Goal: Use online tool/utility: Utilize a website feature to perform a specific function

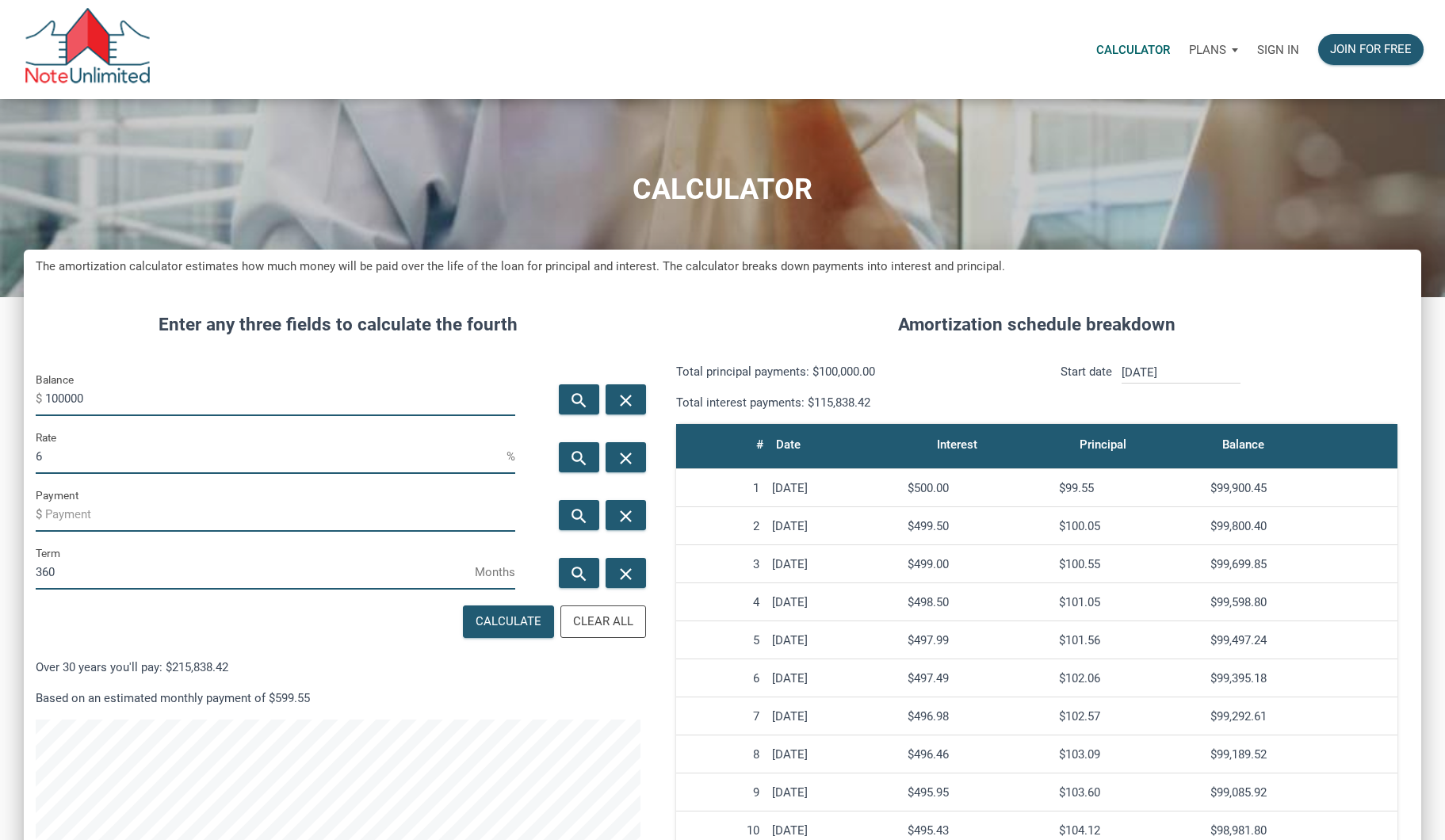
click at [98, 396] on input "100000" at bounding box center [279, 398] width 470 height 36
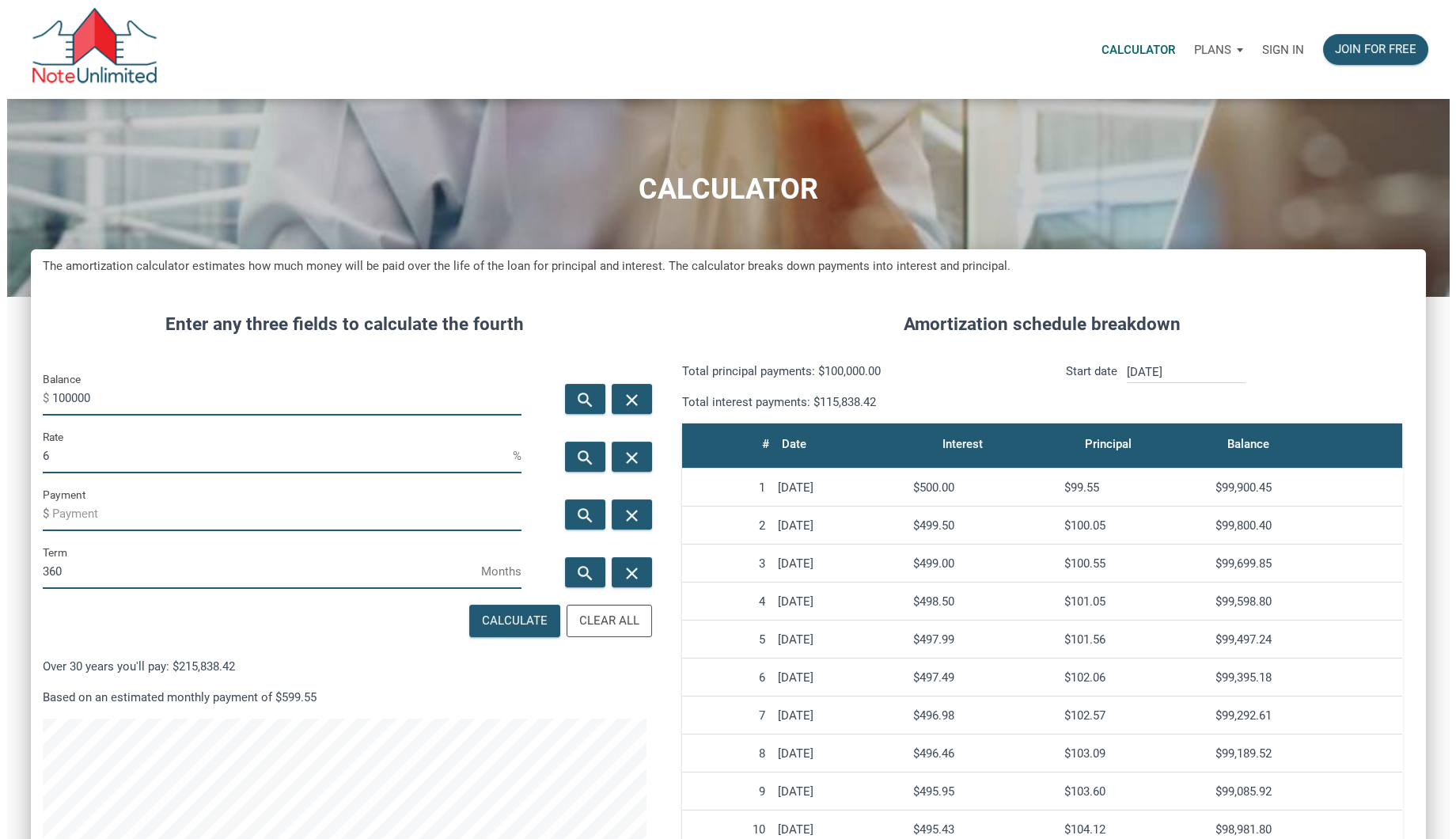
scroll to position [852, 1394]
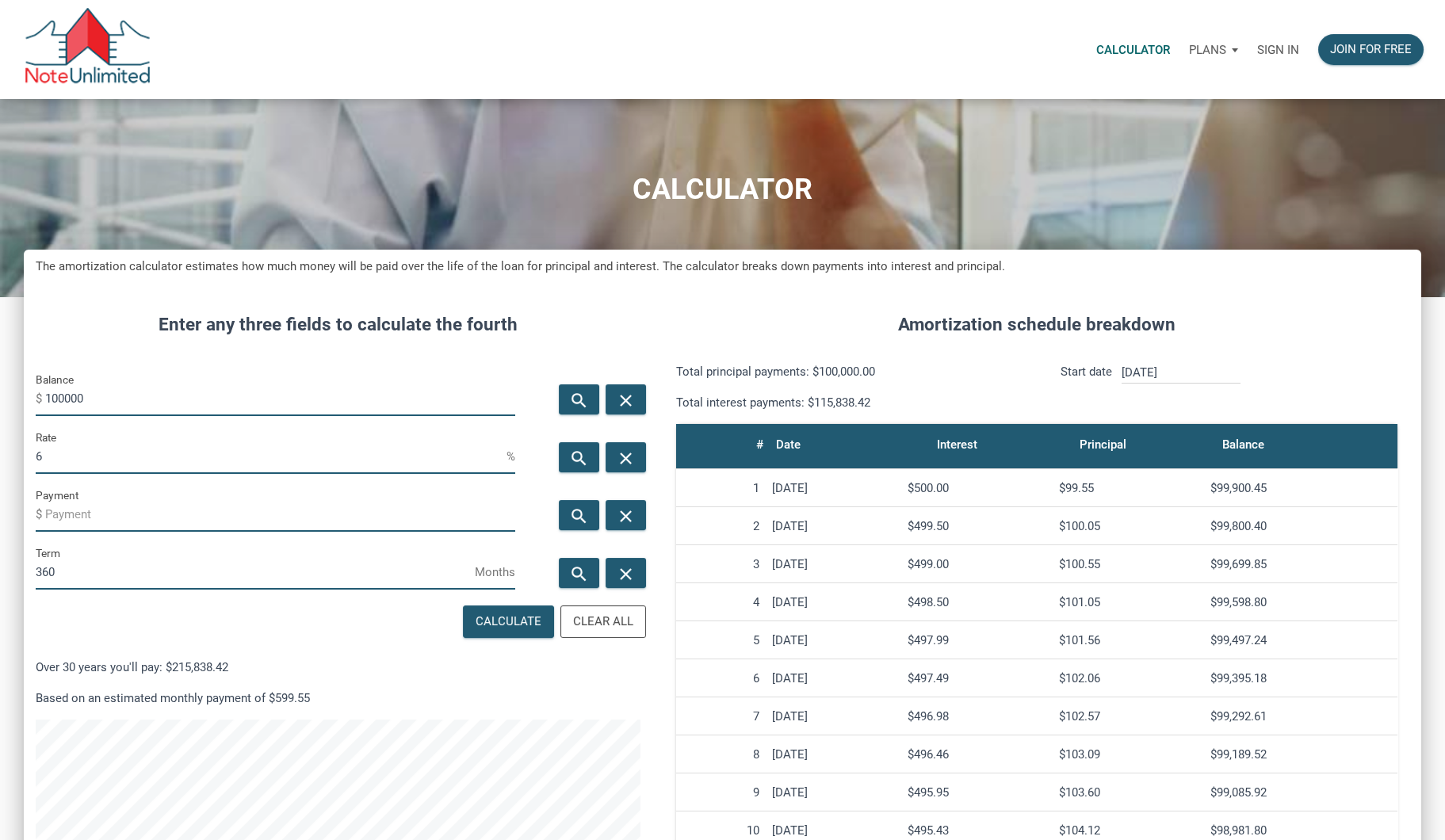
click at [98, 396] on input "100000" at bounding box center [279, 398] width 470 height 36
click at [98, 395] on input "500000" at bounding box center [279, 398] width 470 height 36
type input "500000"
click at [72, 522] on input "Payment" at bounding box center [279, 514] width 470 height 36
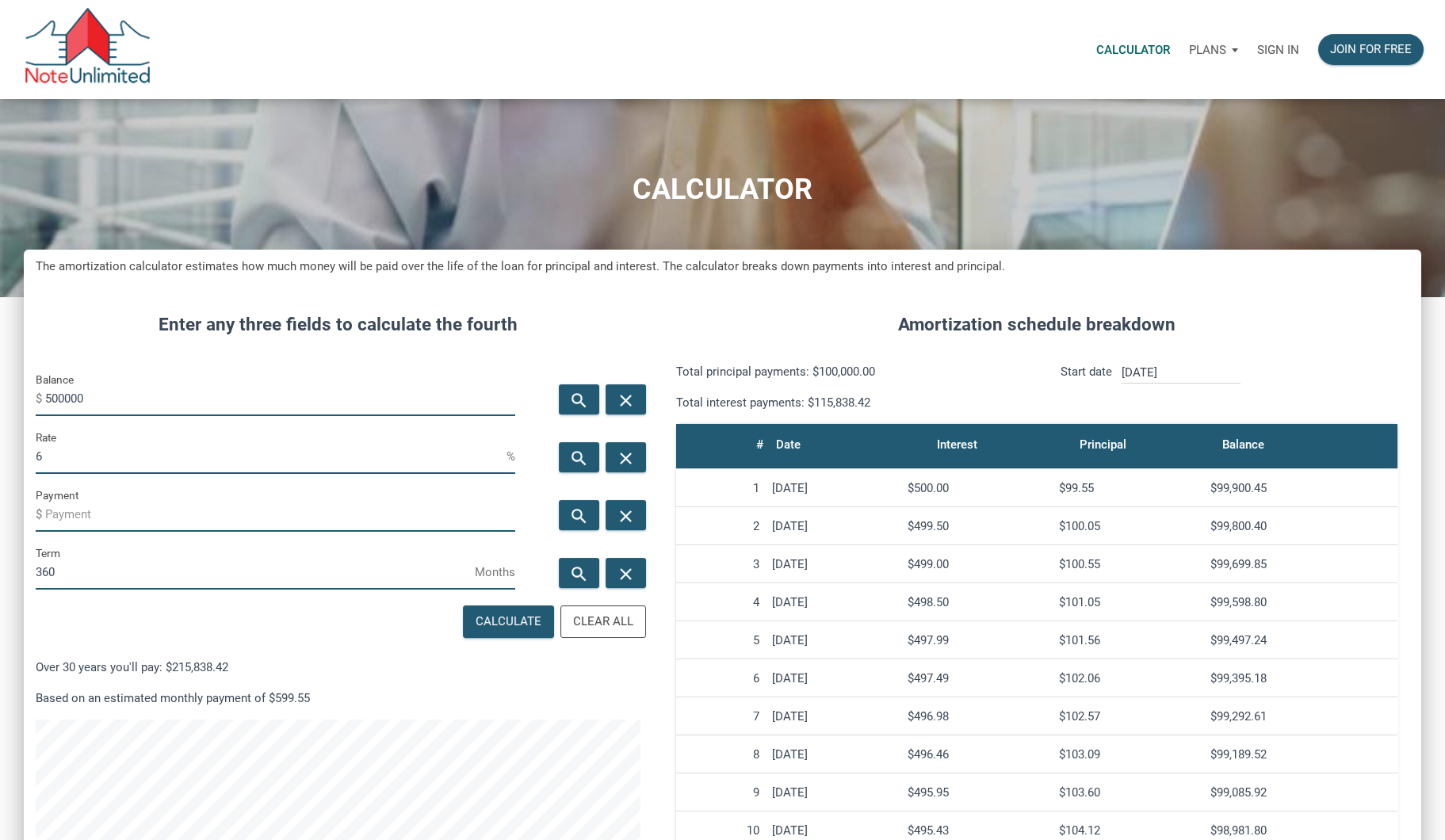
drag, startPoint x: 54, startPoint y: 465, endPoint x: 0, endPoint y: 454, distance: 55.1
click at [0, 454] on html "Calculator Plans Personal Business Sign in Join for free CALCULATOR The amortiz…" at bounding box center [722, 420] width 1445 height 840
click at [91, 518] on input "Payment" at bounding box center [279, 514] width 470 height 36
click at [497, 625] on div "Calculate" at bounding box center [509, 622] width 66 height 18
type input "-5000"
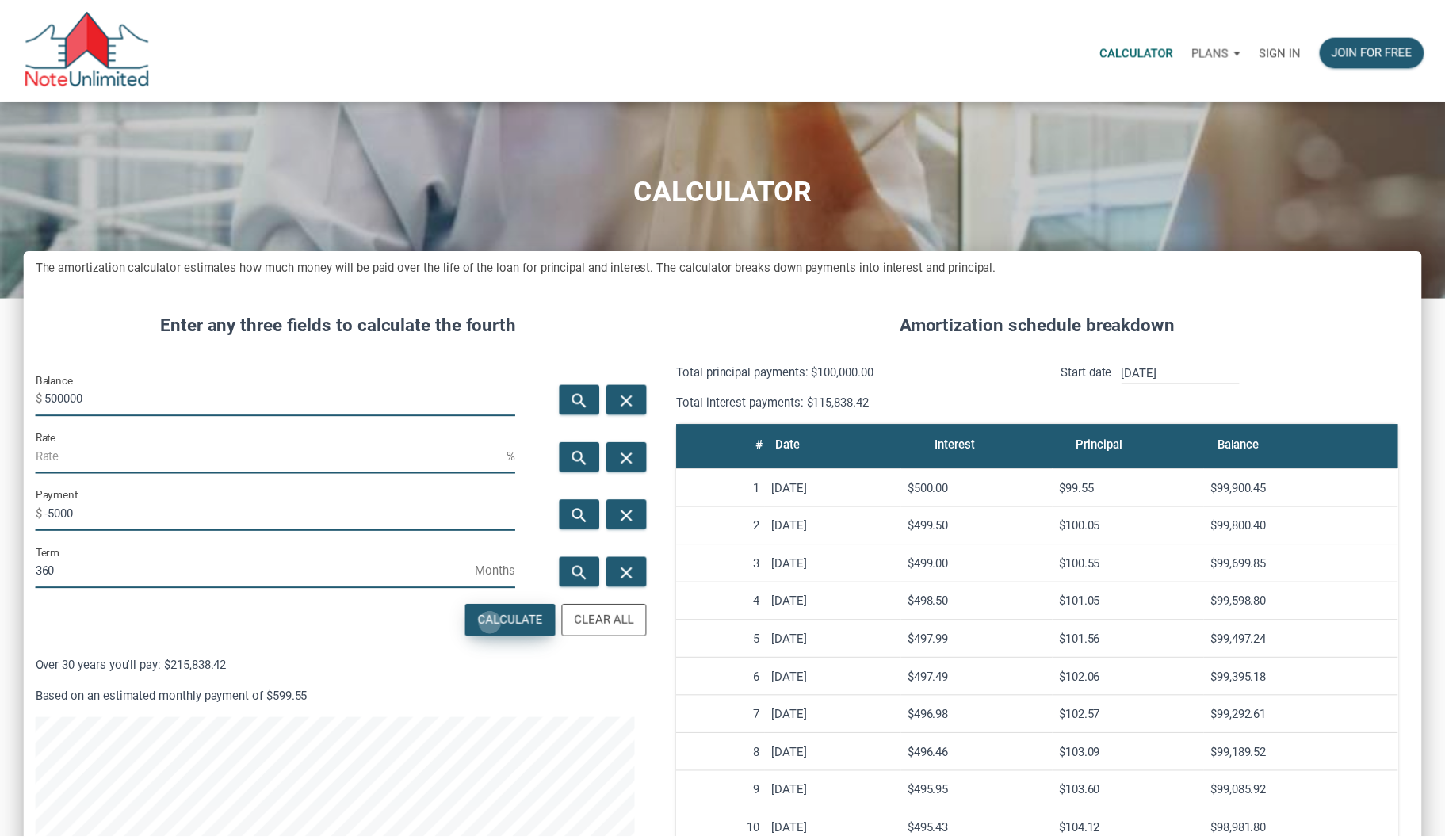
scroll to position [853, 1411]
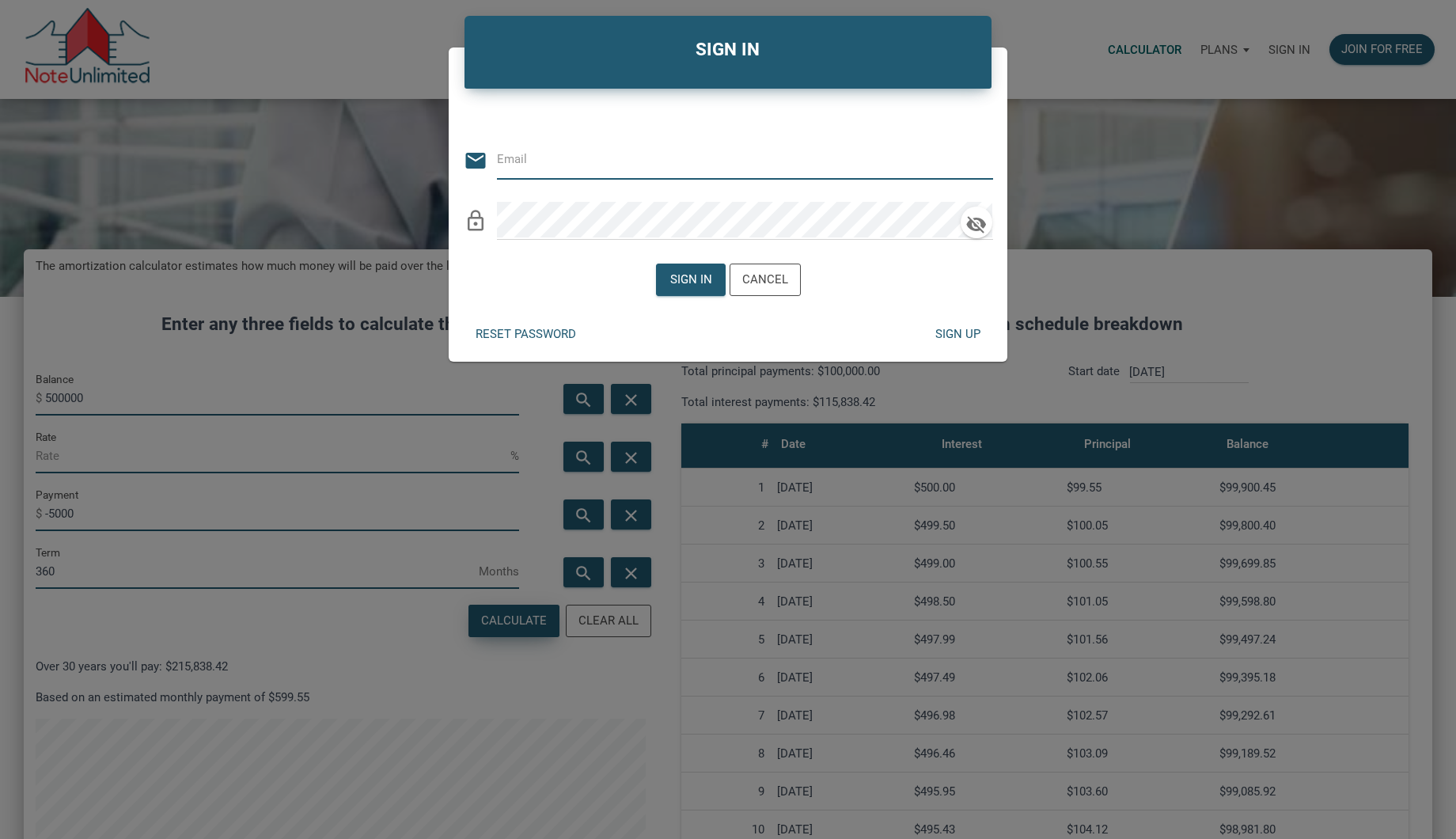
type input "[EMAIL_ADDRESS][DOMAIN_NAME]"
click at [681, 286] on div "Sign in" at bounding box center [691, 280] width 42 height 18
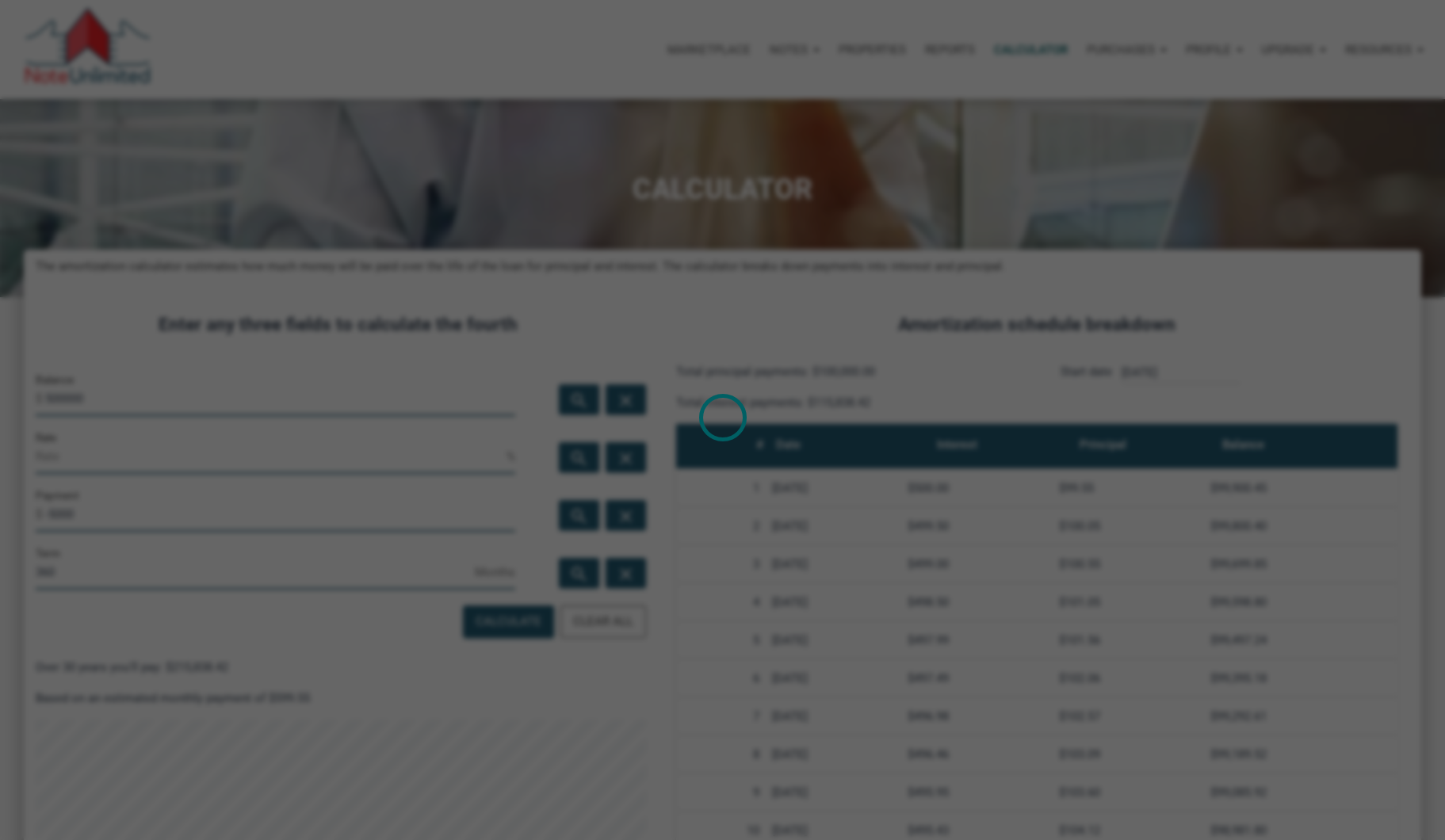
scroll to position [791442, 791138]
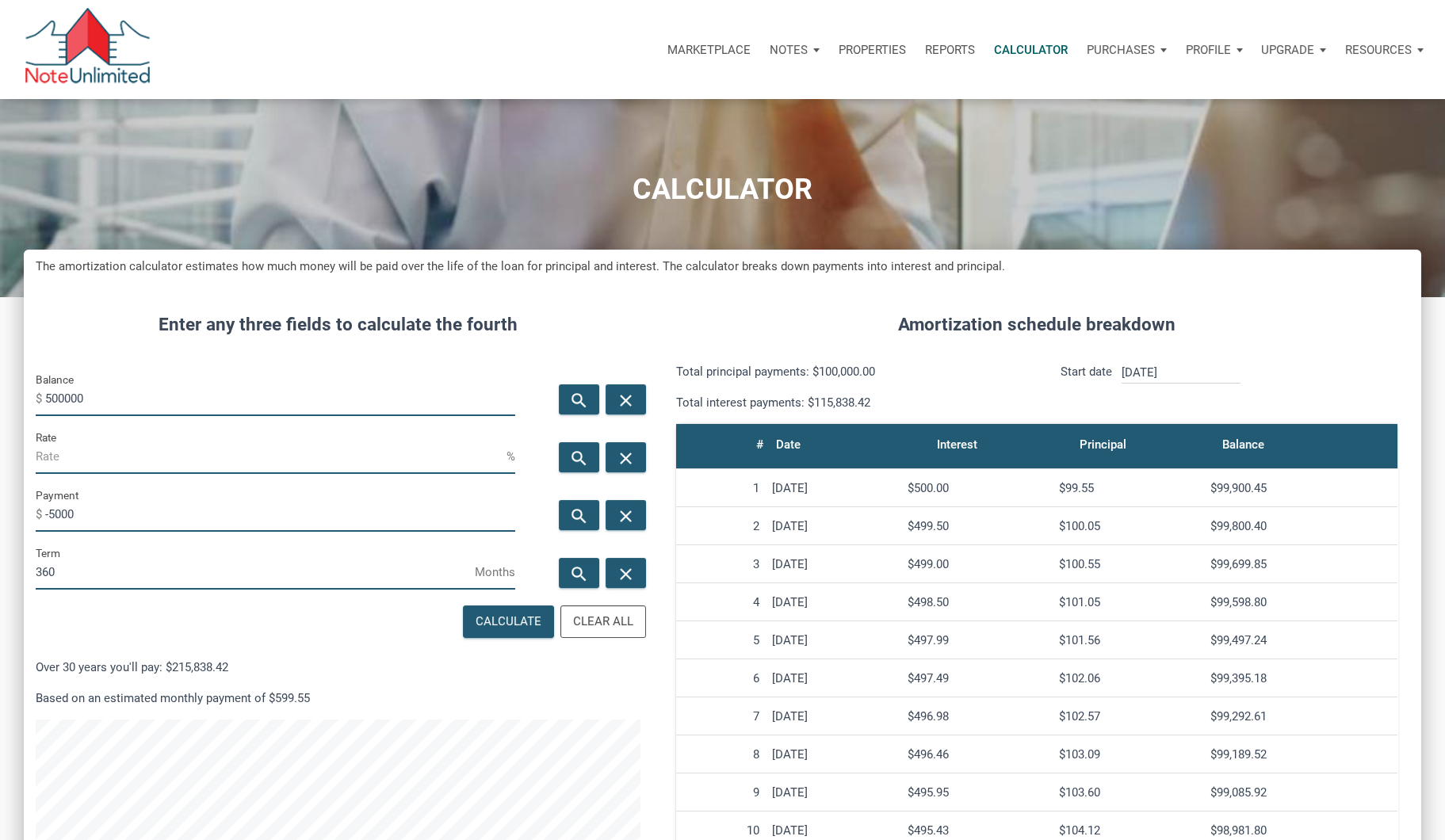
click at [108, 406] on input "500000" at bounding box center [279, 398] width 470 height 36
type input "5000000"
click at [516, 626] on div "Calculate" at bounding box center [509, 622] width 66 height 18
type input "-768"
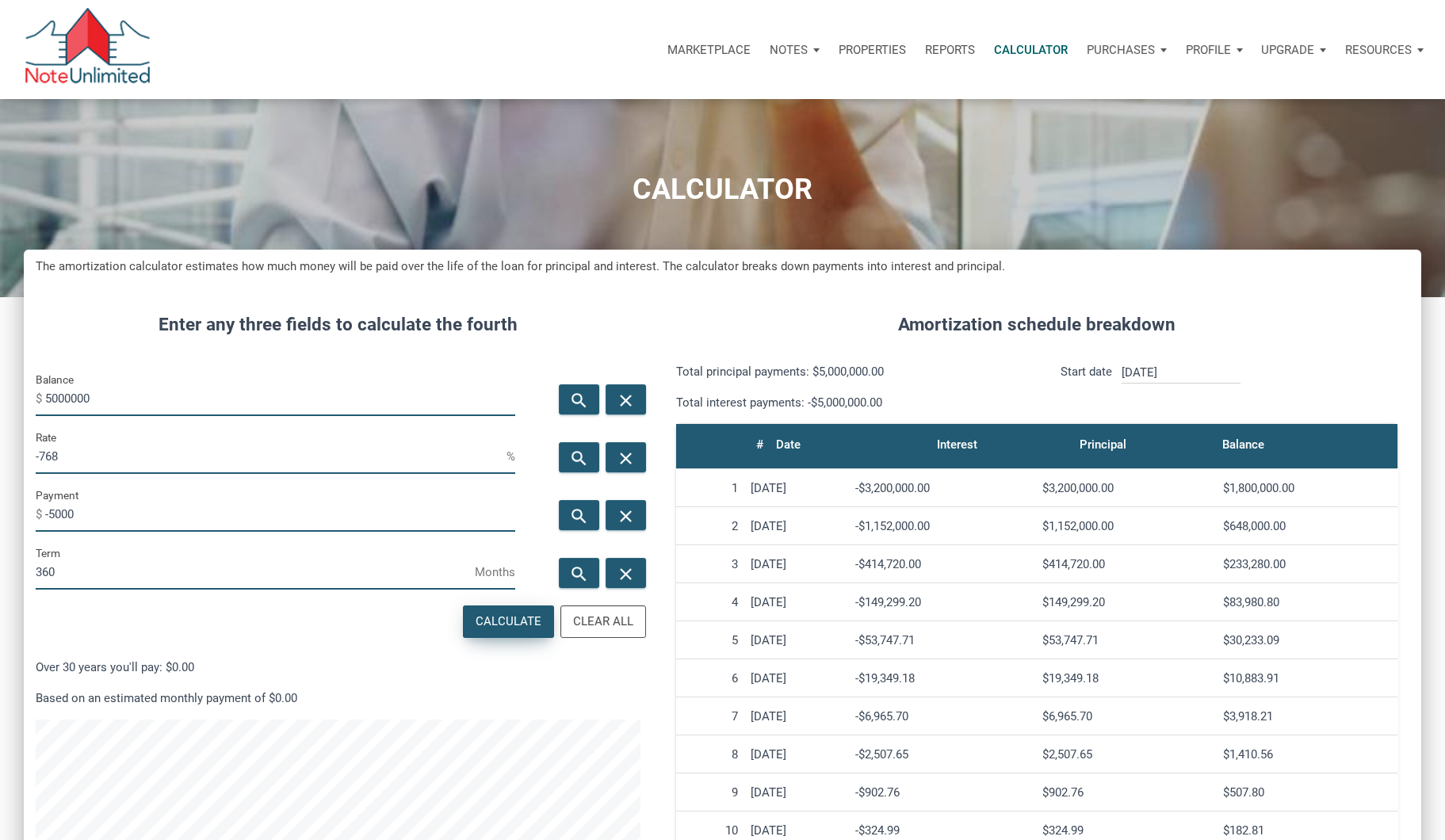
scroll to position [853, 1396]
click at [161, 393] on input "5000000" at bounding box center [279, 398] width 470 height 36
type input "500000"
click at [525, 626] on div "Calculate" at bounding box center [509, 622] width 66 height 18
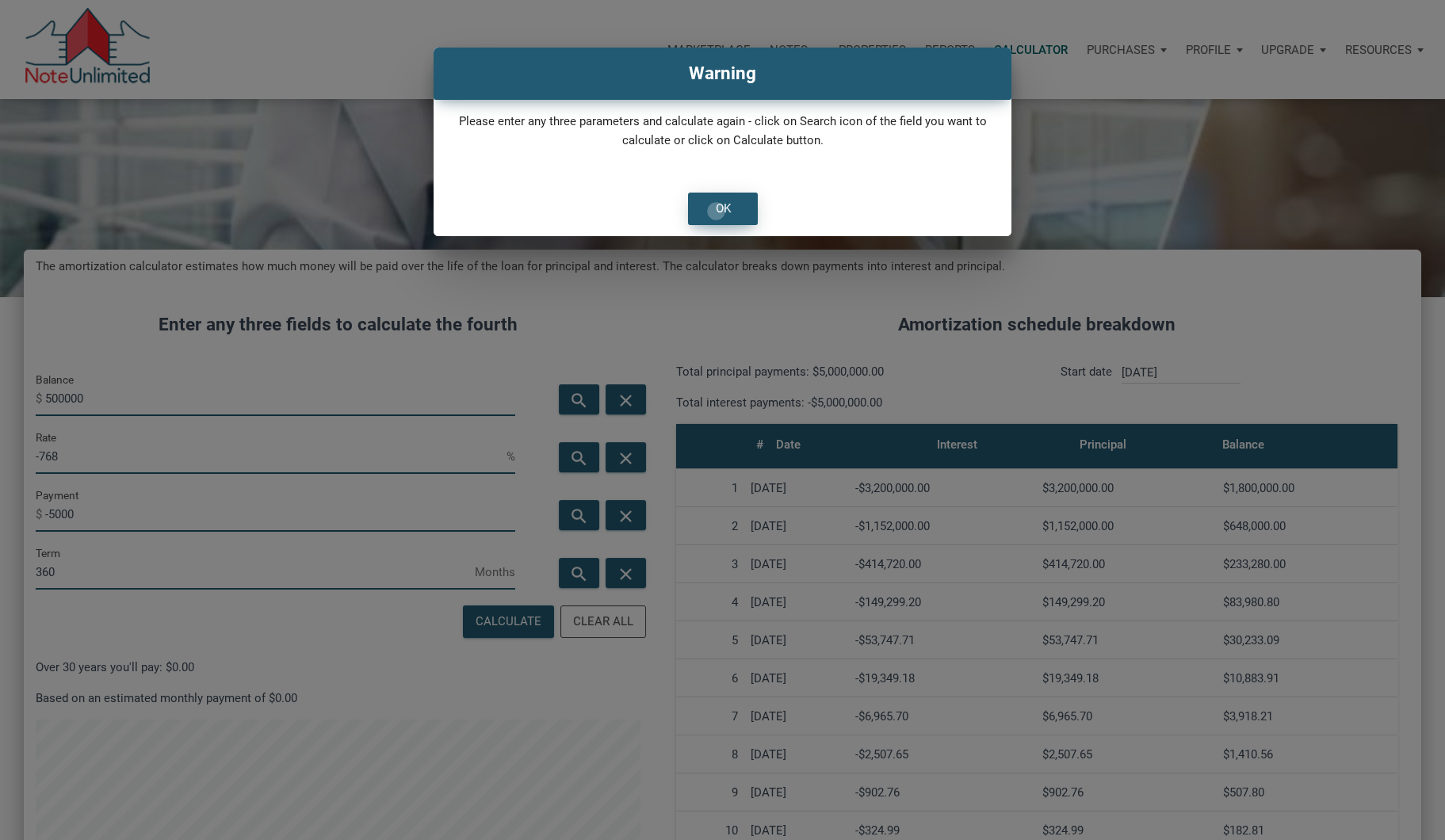
click at [716, 210] on div "OK" at bounding box center [722, 209] width 15 height 18
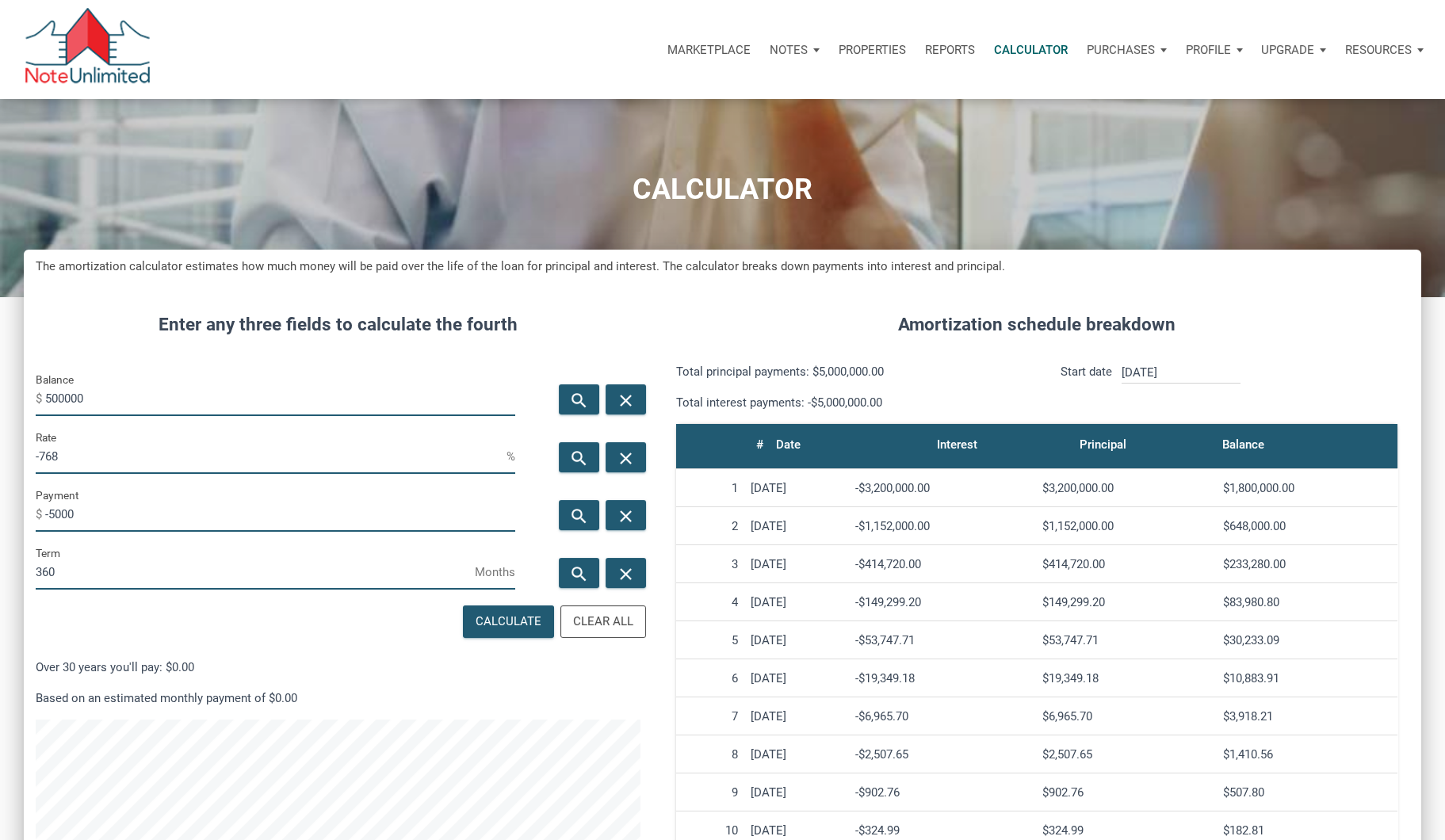
drag, startPoint x: 67, startPoint y: 464, endPoint x: 0, endPoint y: 454, distance: 67.7
click at [0, 454] on html "Marketplace Notes Dashboard Transactions Properties Reports Calculator Purchase…" at bounding box center [722, 420] width 1445 height 840
click at [487, 617] on div "Calculate" at bounding box center [509, 622] width 66 height 18
type input "11.63"
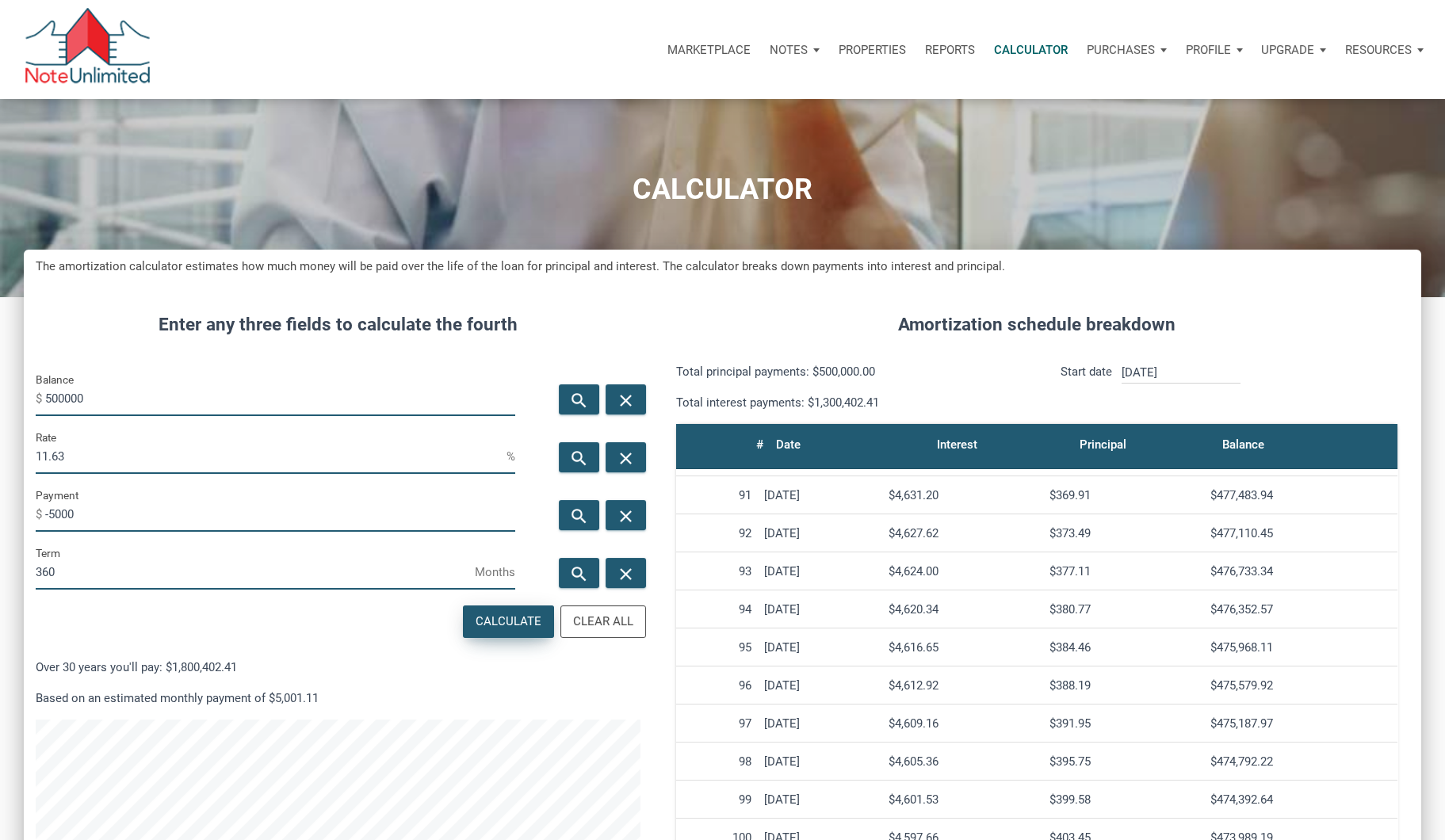
scroll to position [3416, 0]
click at [83, 517] on input "-5000" at bounding box center [279, 514] width 470 height 36
type input "-"
drag, startPoint x: 82, startPoint y: 461, endPoint x: 0, endPoint y: 445, distance: 83.5
click at [0, 445] on html "Marketplace Notes Dashboard Transactions Properties Reports Calculator Purchase…" at bounding box center [722, 420] width 1445 height 840
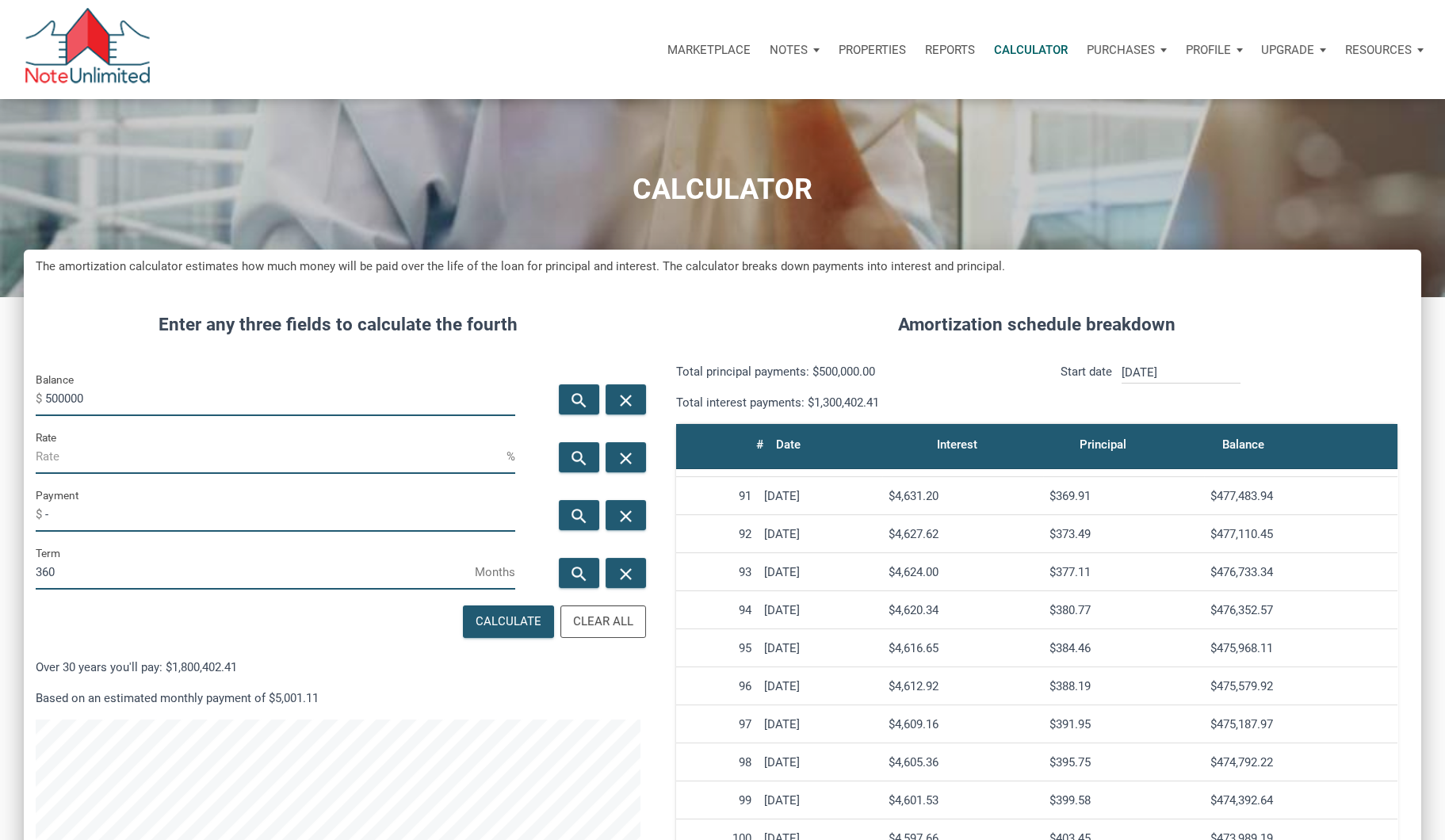
click at [50, 459] on input "Rate" at bounding box center [271, 456] width 471 height 36
type input "7"
click at [479, 615] on div "Calculate" at bounding box center [509, 622] width 66 height 18
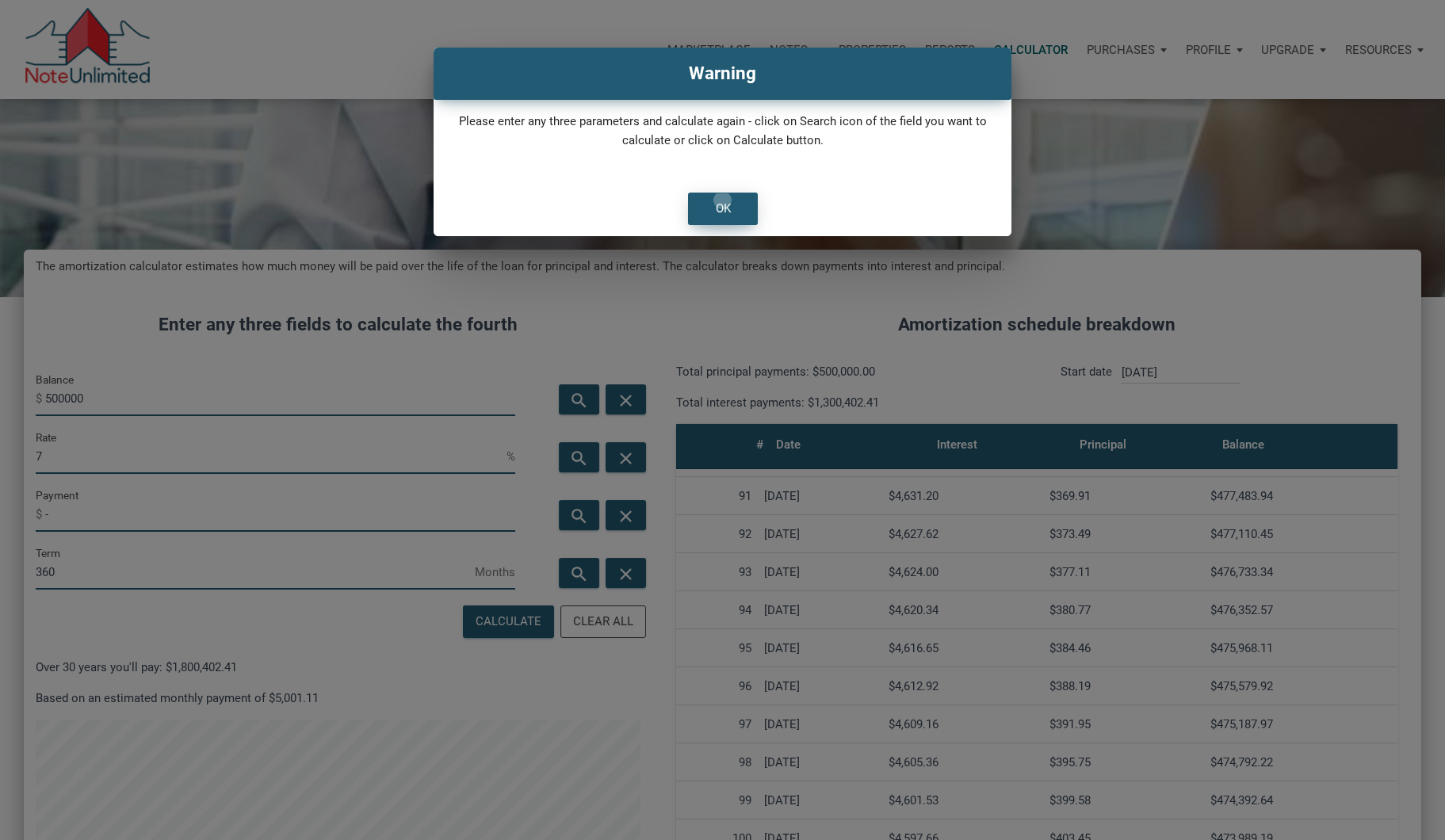
click at [722, 200] on div "OK" at bounding box center [722, 209] width 15 height 18
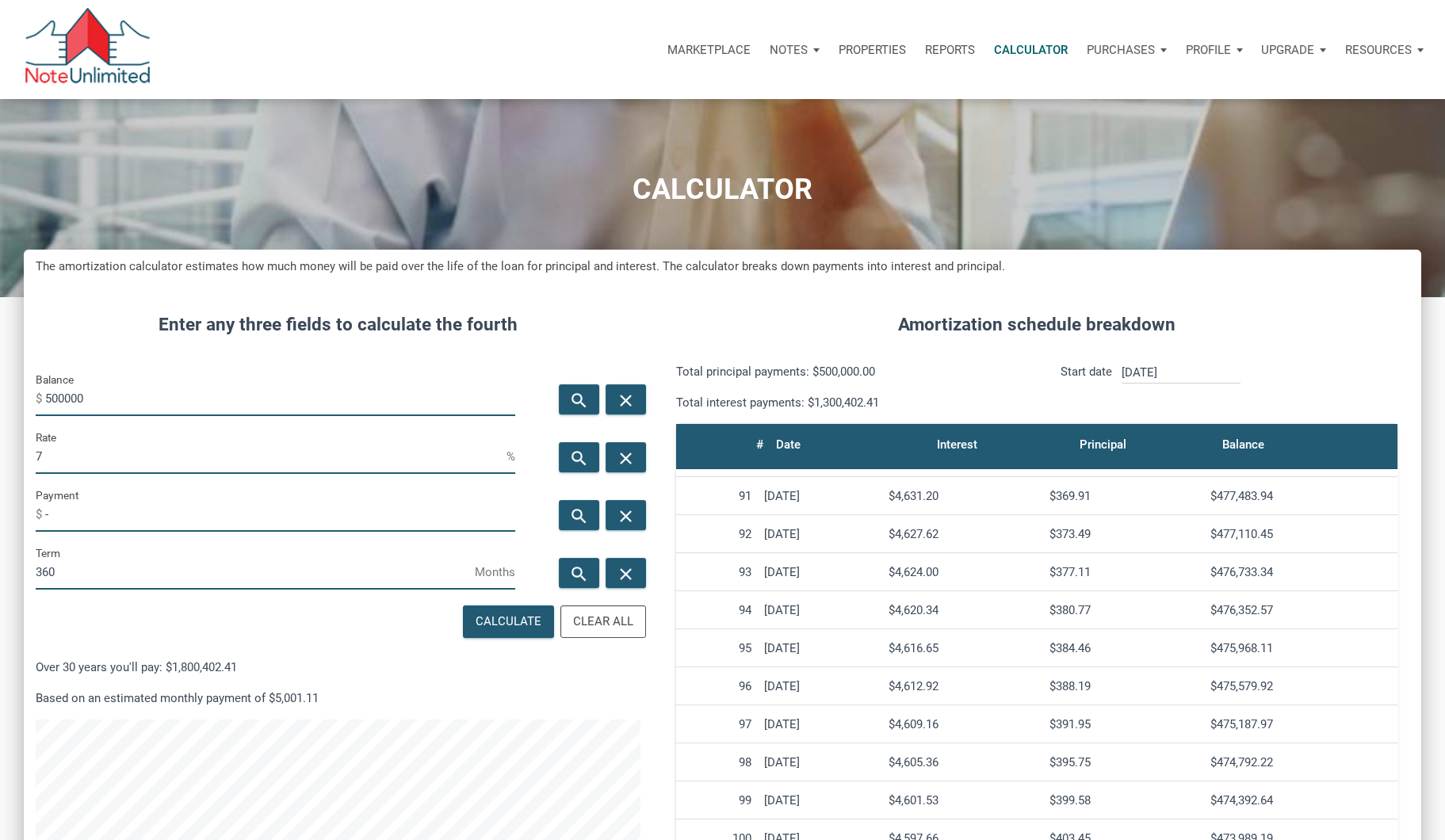
click at [61, 511] on input "-" at bounding box center [279, 514] width 470 height 36
click at [91, 564] on input "360" at bounding box center [255, 572] width 439 height 36
click at [71, 458] on input "7" at bounding box center [271, 456] width 471 height 36
click at [494, 631] on div "Calculate" at bounding box center [509, 622] width 90 height 31
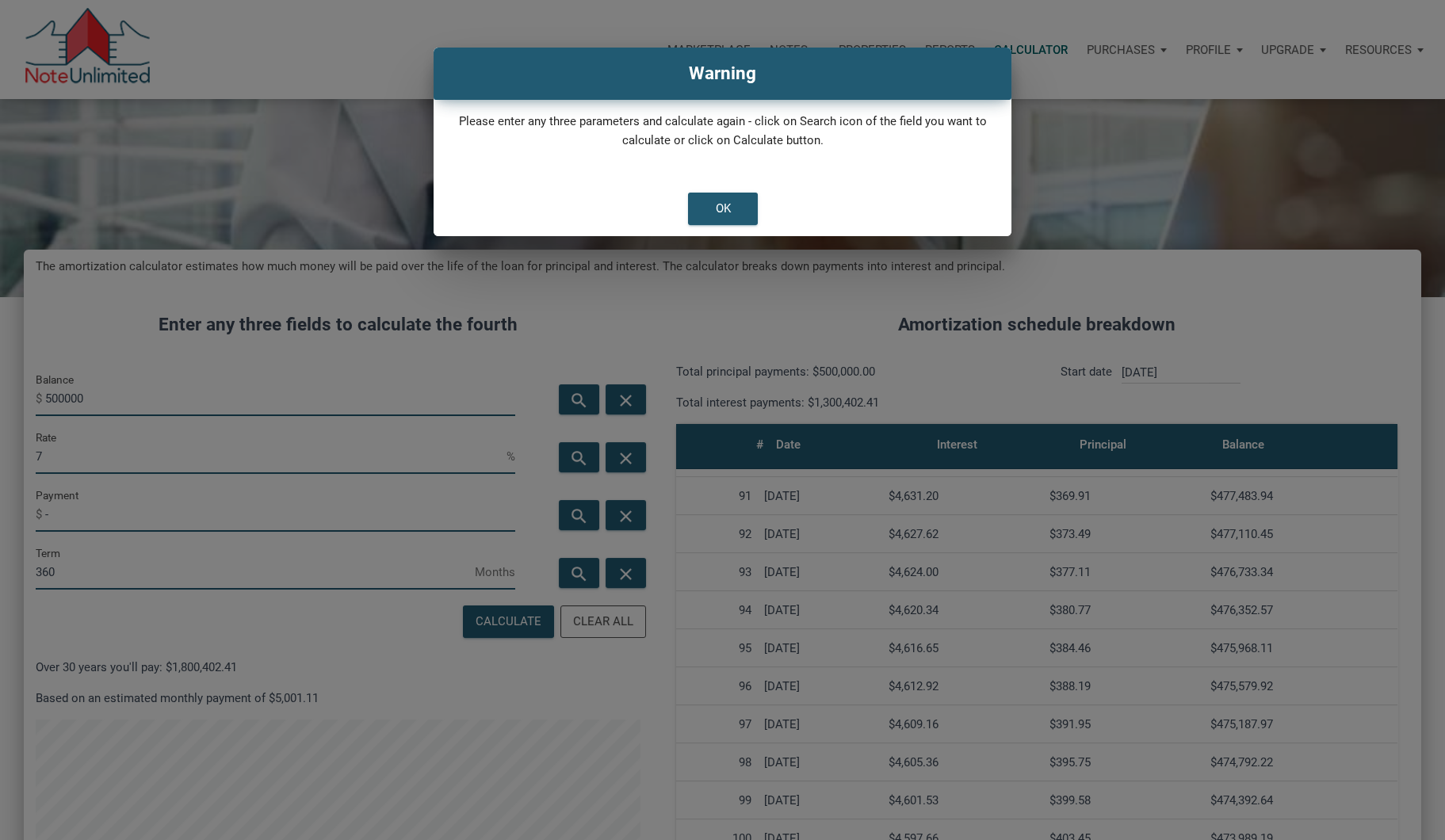
click at [733, 225] on div "OK" at bounding box center [722, 209] width 578 height 56
click at [720, 210] on div "OK" at bounding box center [722, 209] width 15 height 18
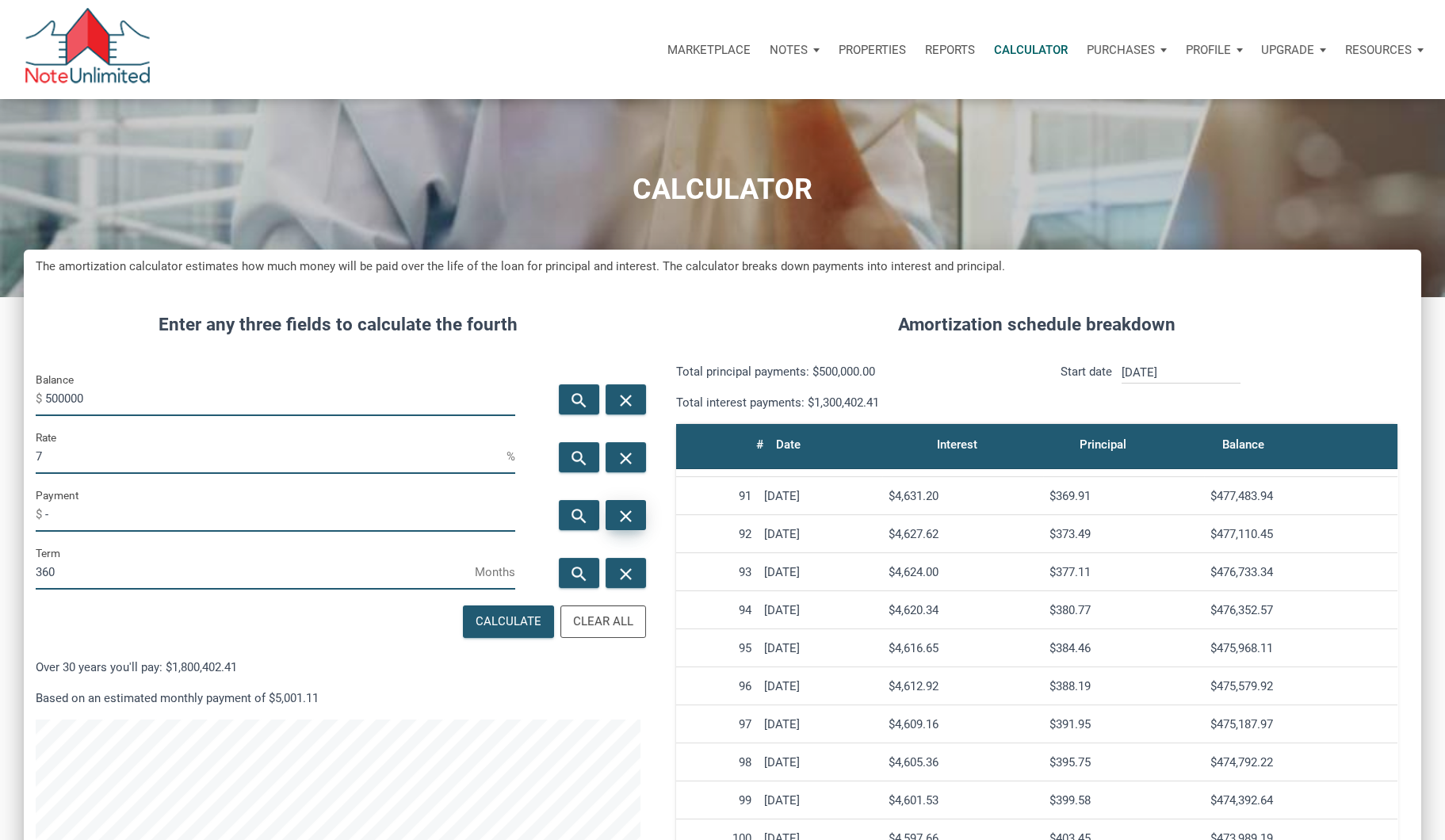
click at [621, 509] on icon "close" at bounding box center [626, 516] width 19 height 20
click at [518, 614] on div "Calculate" at bounding box center [509, 622] width 66 height 18
type input "-3326.51"
drag, startPoint x: 99, startPoint y: 403, endPoint x: -4, endPoint y: 387, distance: 104.2
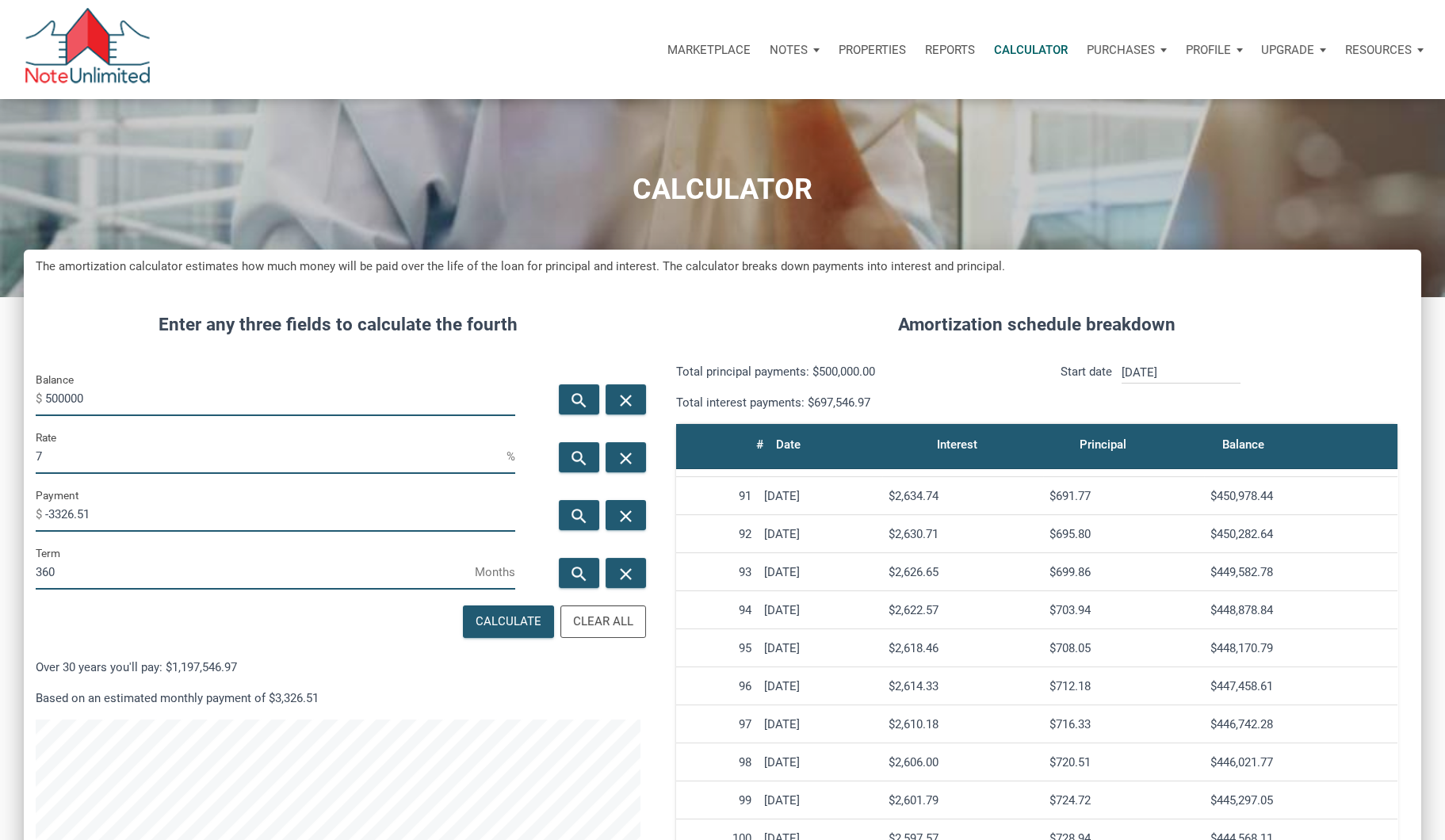
click at [0, 387] on html "Marketplace Notes Dashboard Transactions Properties Reports Calculator Purchase…" at bounding box center [722, 420] width 1445 height 840
type input "300000"
drag, startPoint x: 56, startPoint y: 459, endPoint x: 0, endPoint y: 465, distance: 56.3
click at [0, 465] on div "CALCULATOR The amortization calculator estimates how much money will be paid ov…" at bounding box center [722, 601] width 1445 height 1004
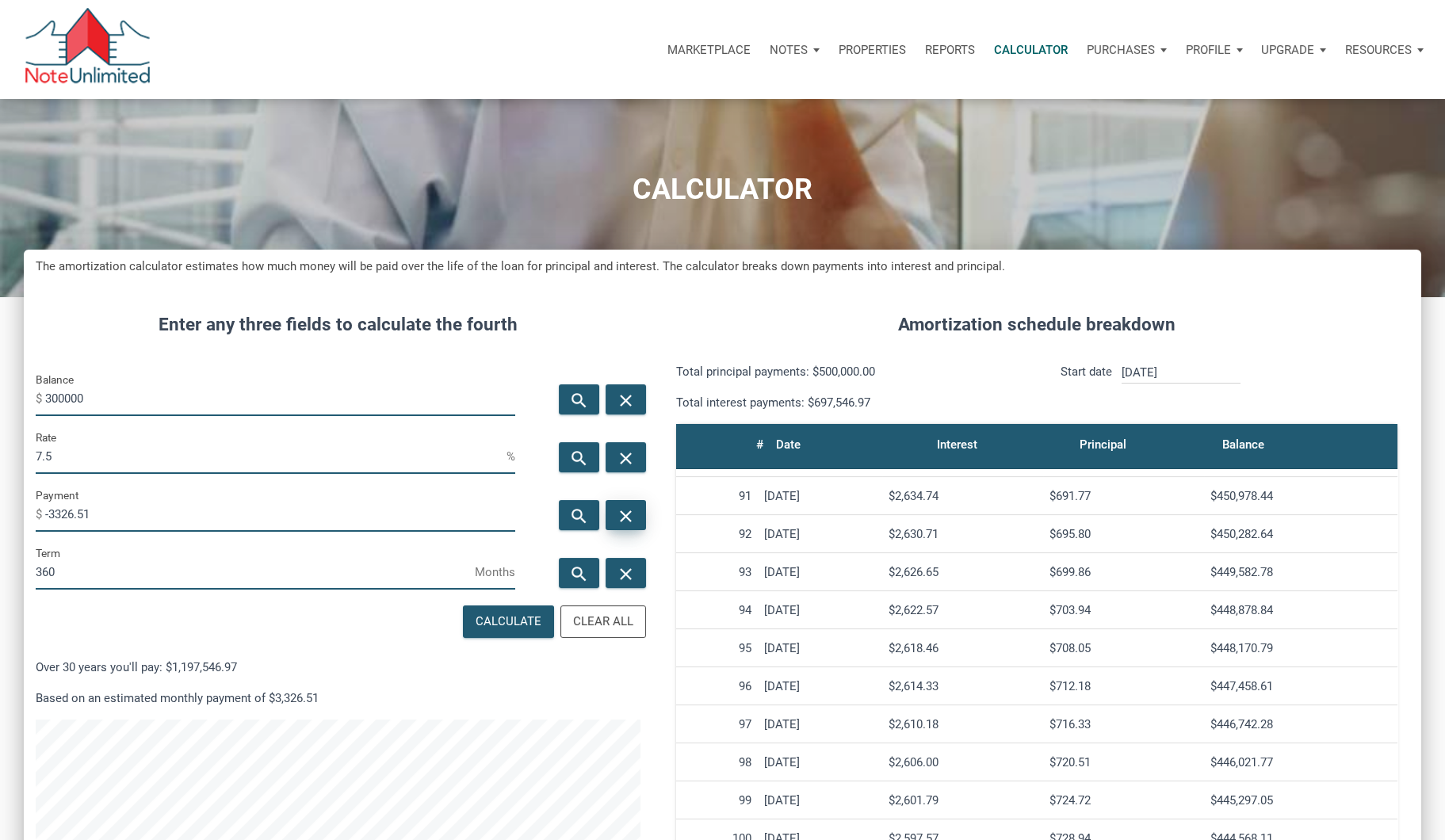
type input "7.5"
click at [635, 514] on icon "close" at bounding box center [626, 516] width 19 height 20
click at [506, 616] on div "Calculate" at bounding box center [509, 622] width 66 height 18
type input "-2097.64"
